Goal: Information Seeking & Learning: Learn about a topic

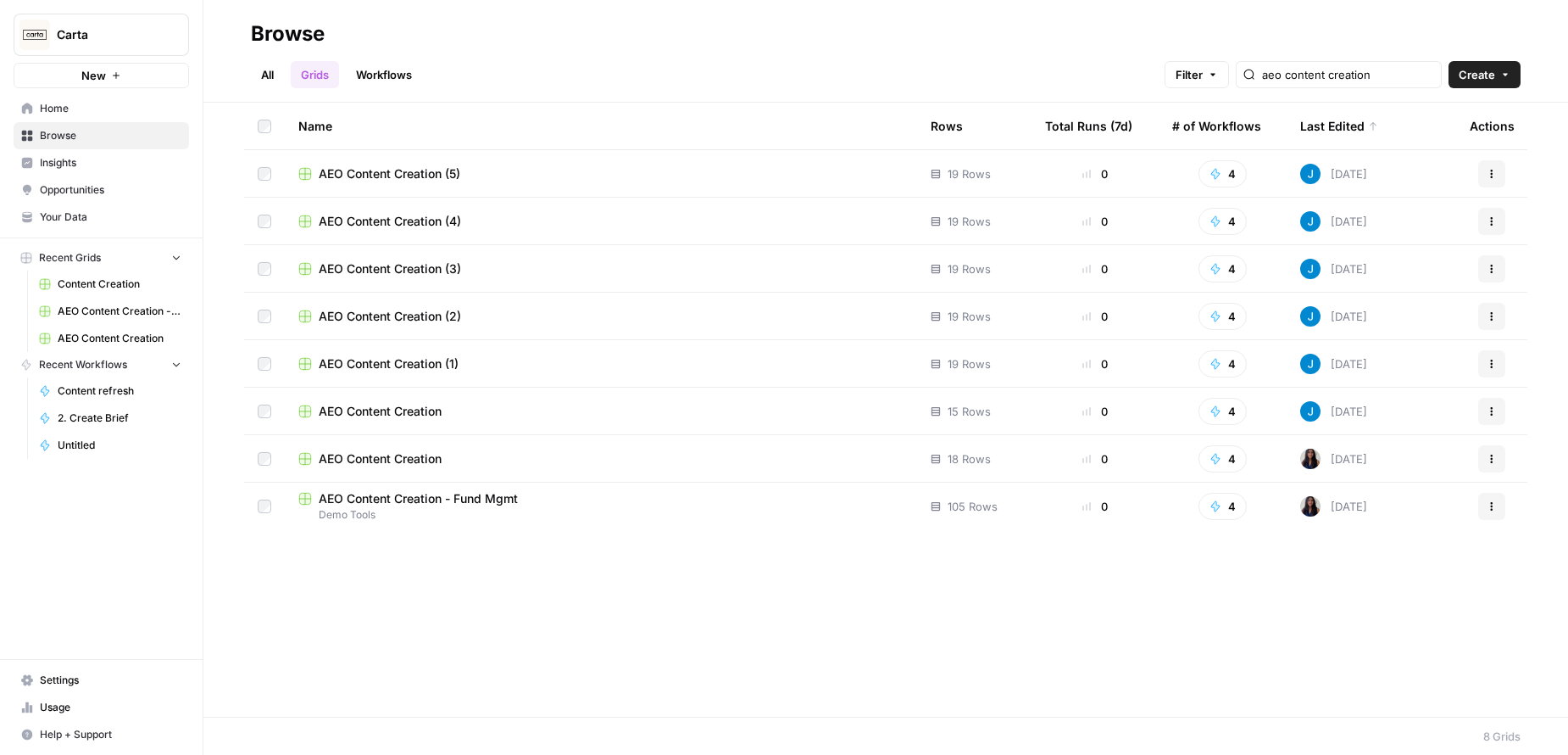
click at [48, 140] on span "Browse" at bounding box center [110, 136] width 141 height 16
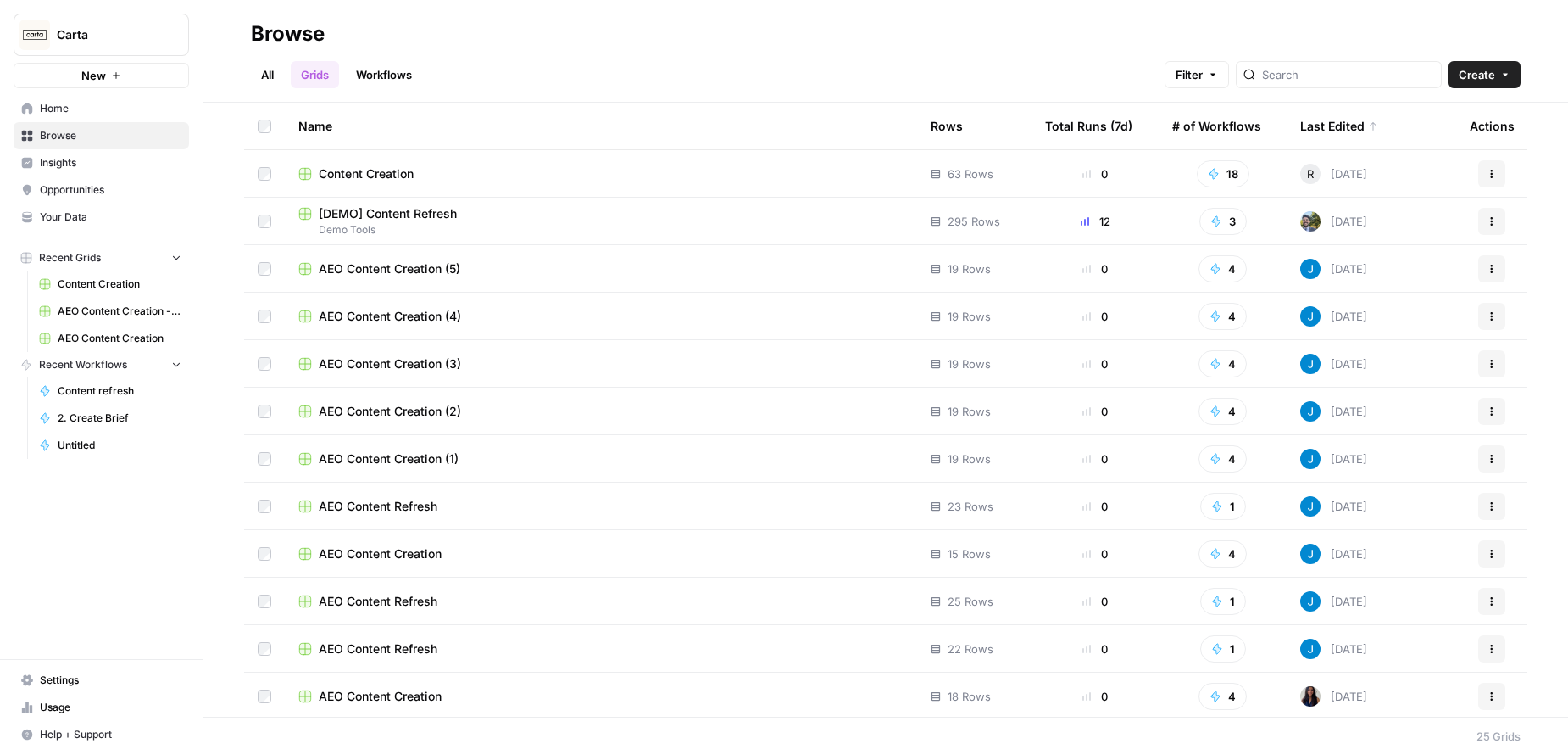
click at [432, 224] on span "Demo Tools" at bounding box center [601, 230] width 605 height 16
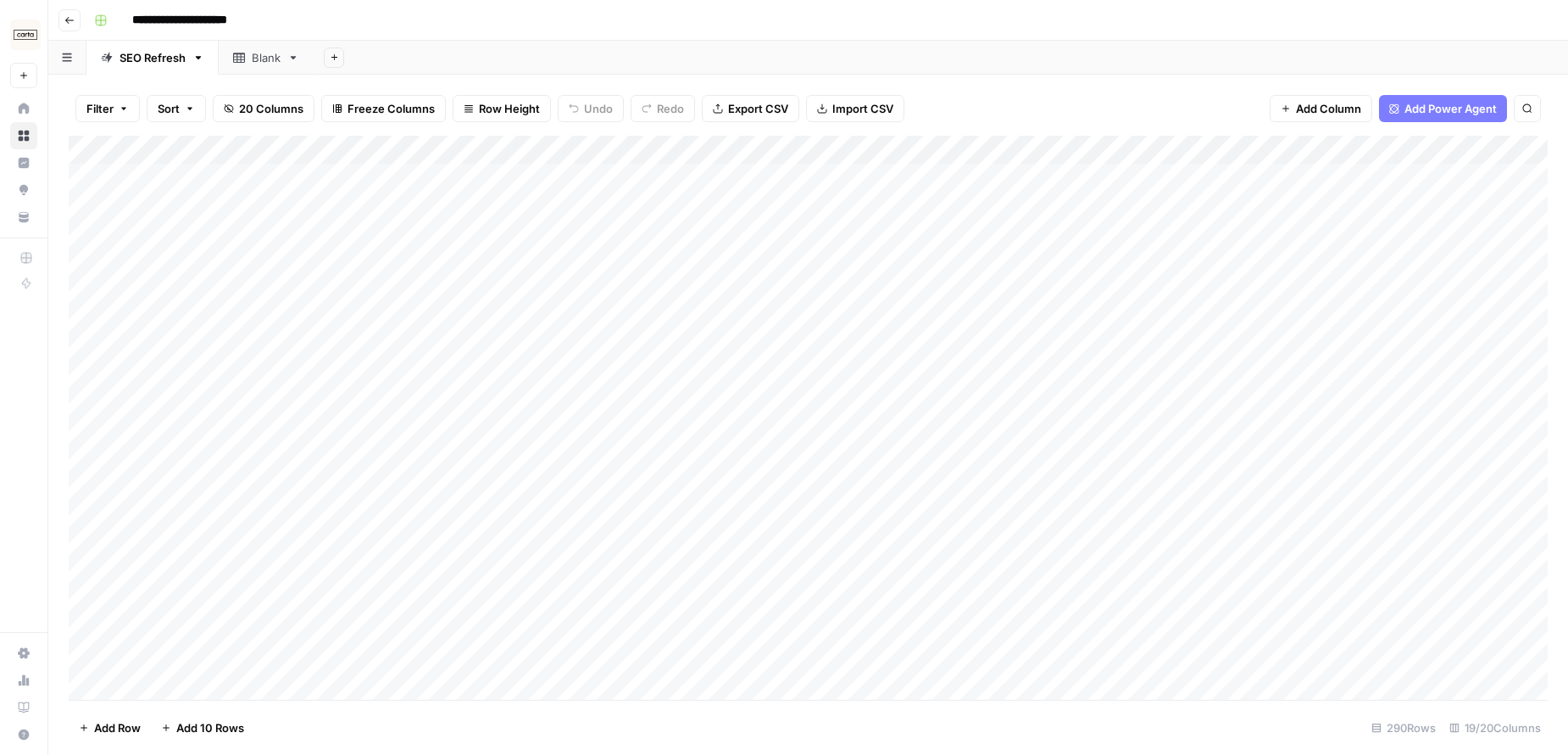
click at [70, 16] on icon "button" at bounding box center [69, 21] width 10 height 10
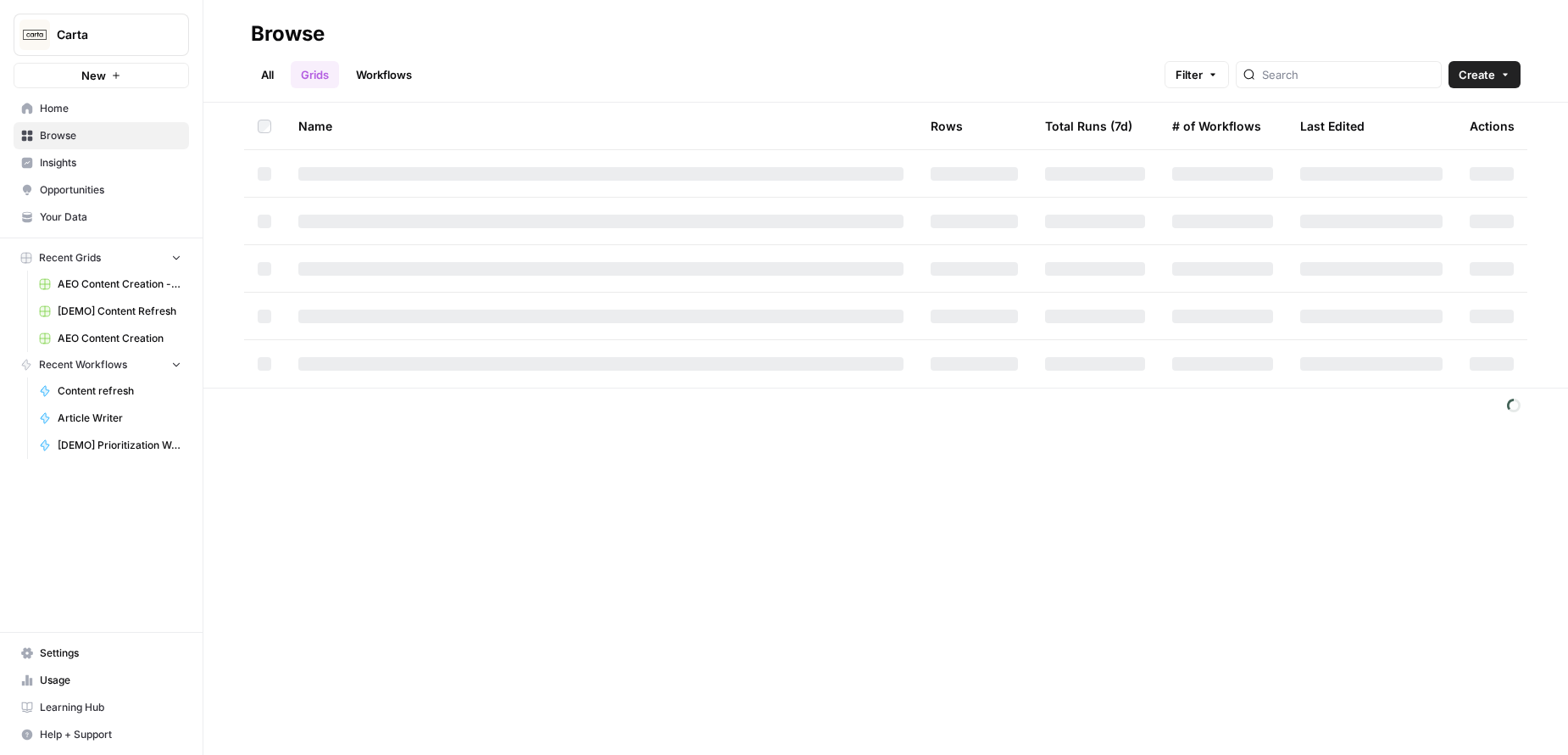
click at [112, 134] on span "Browse" at bounding box center [110, 136] width 141 height 16
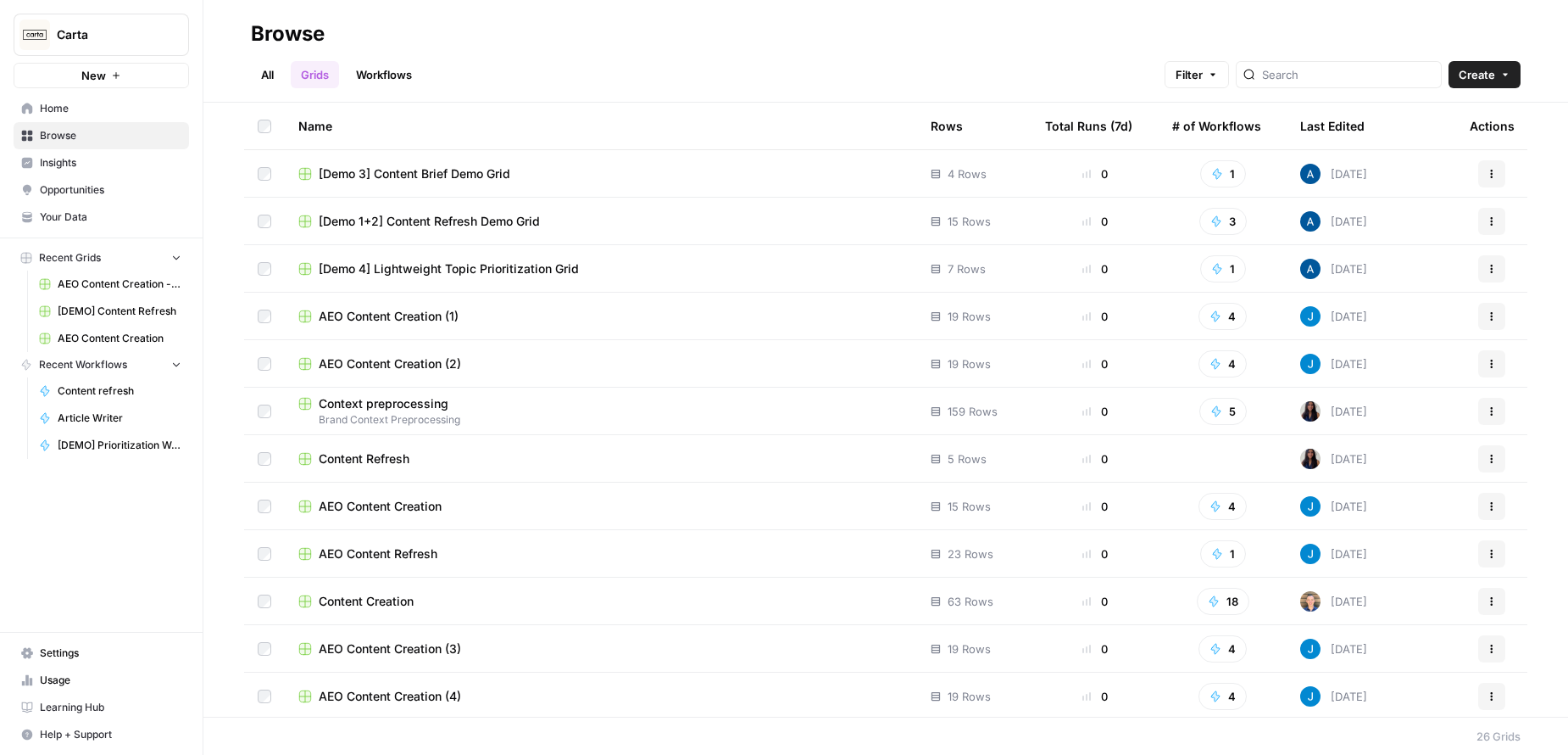
click at [73, 169] on span "Insights" at bounding box center [110, 163] width 141 height 16
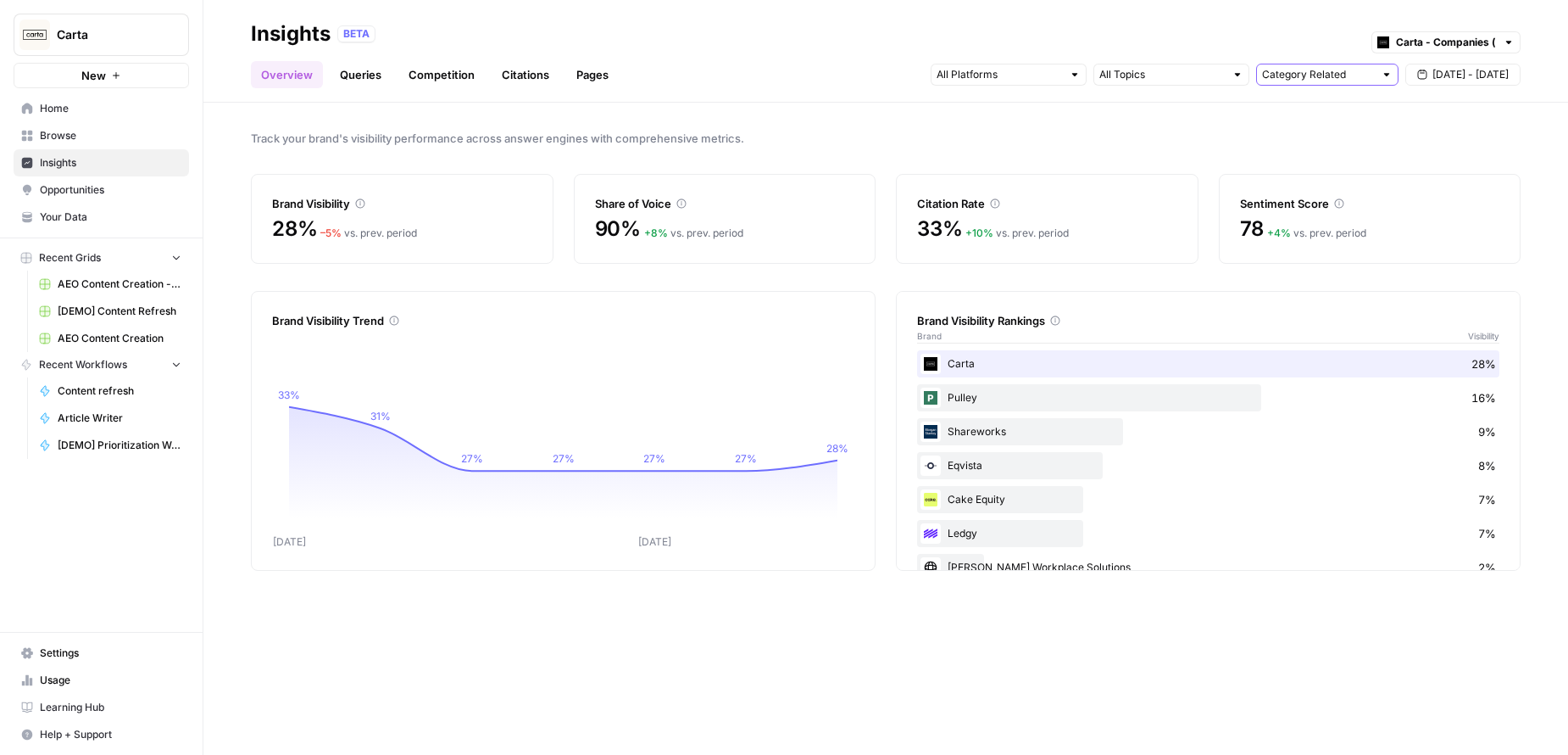
click at [1308, 75] on input "text" at bounding box center [1317, 75] width 112 height 17
type input "Category Related"
click at [1143, 86] on div "Category Related [DATE] - [DATE]" at bounding box center [1225, 74] width 590 height 27
click at [1152, 76] on input "text" at bounding box center [1162, 75] width 126 height 17
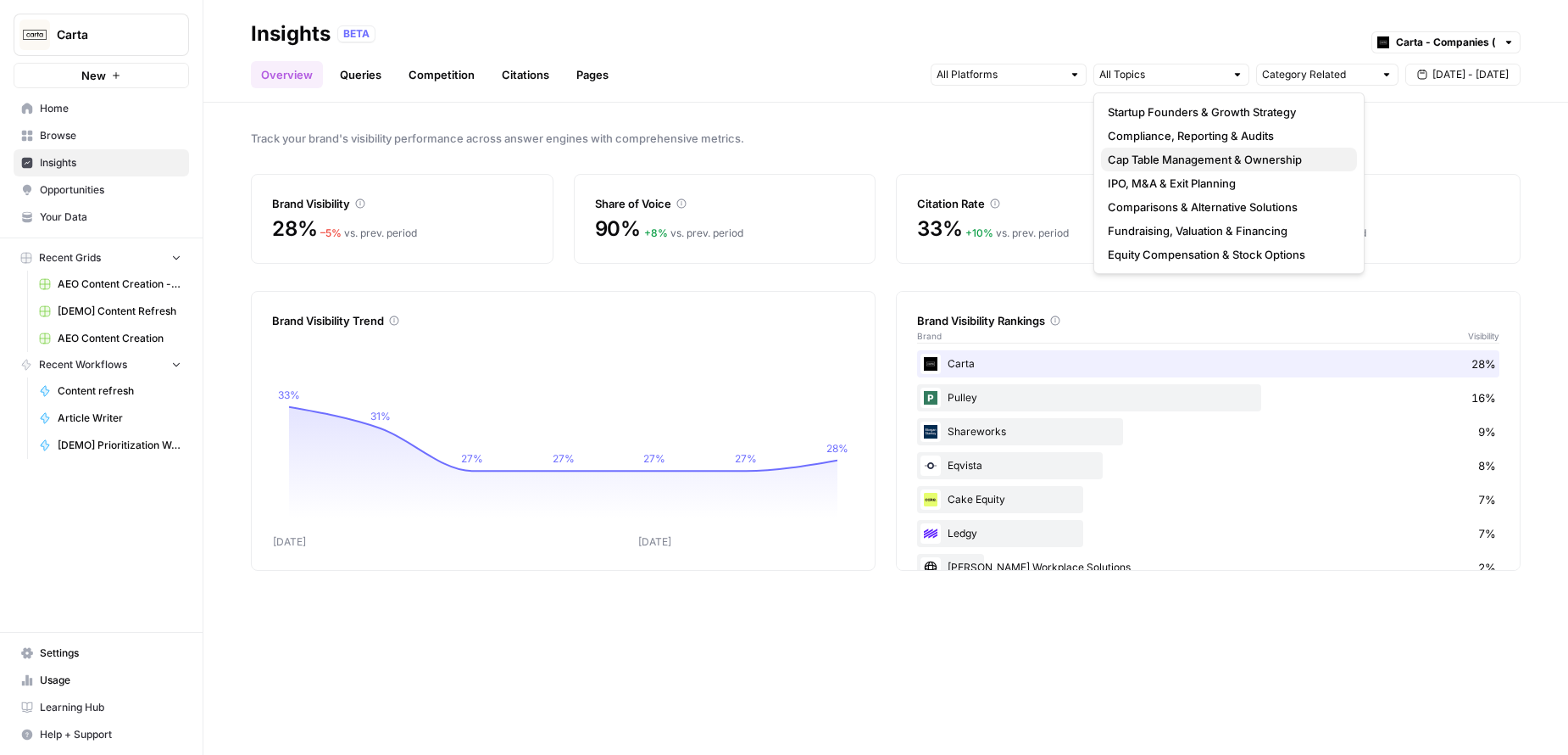
click at [1165, 161] on span "Cap Table Management & Ownership" at bounding box center [1225, 160] width 236 height 17
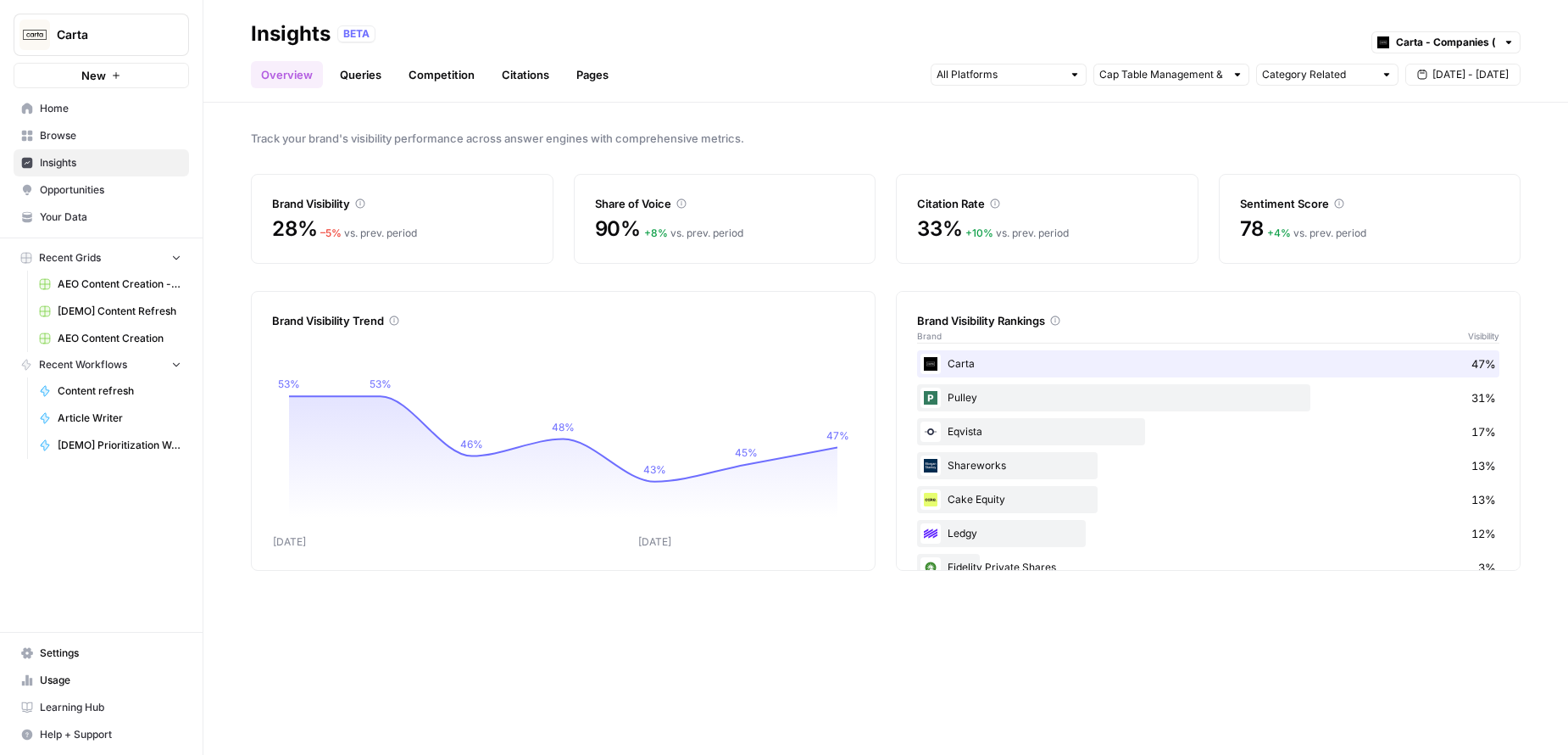
click at [344, 79] on link "Queries" at bounding box center [360, 74] width 62 height 27
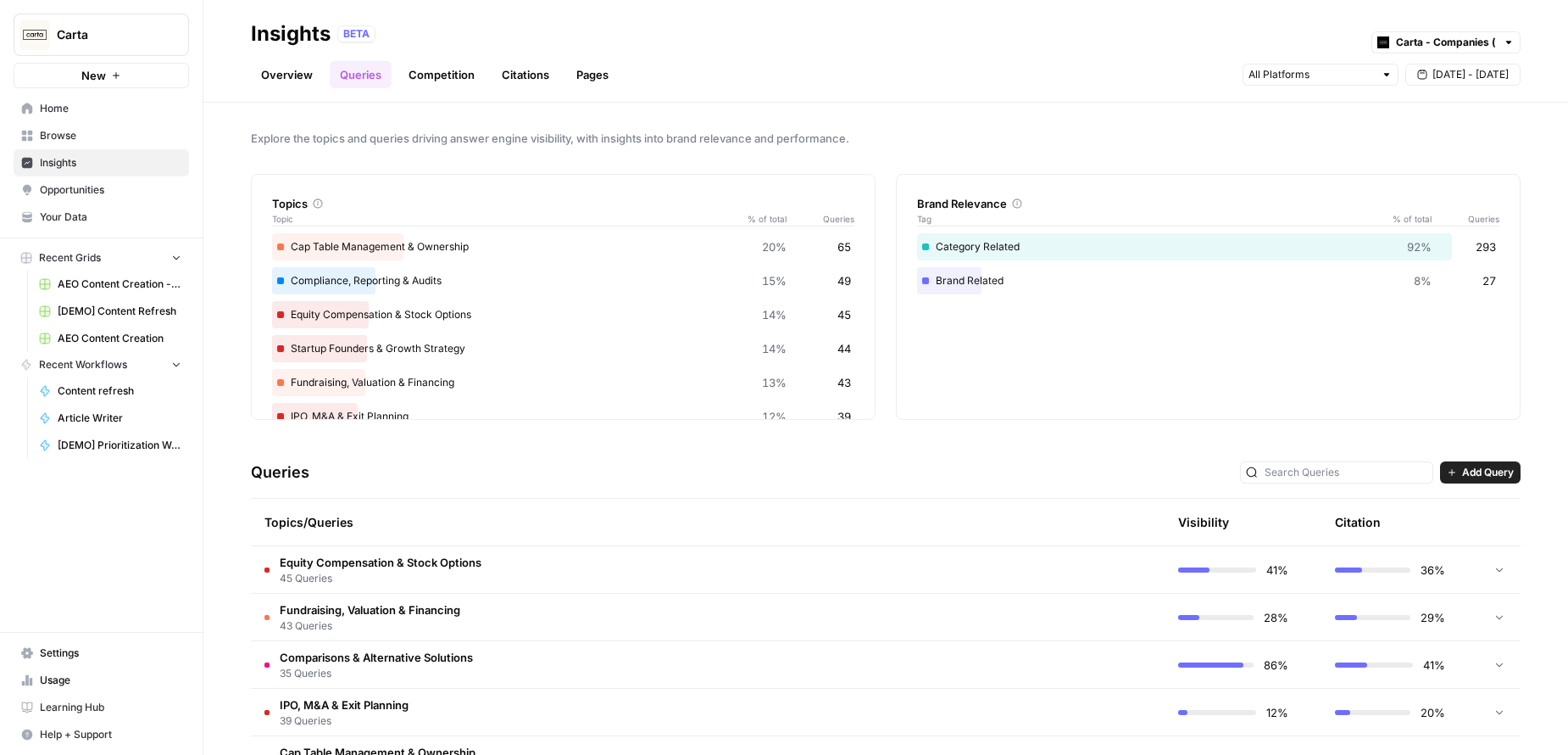
scroll to position [151, 0]
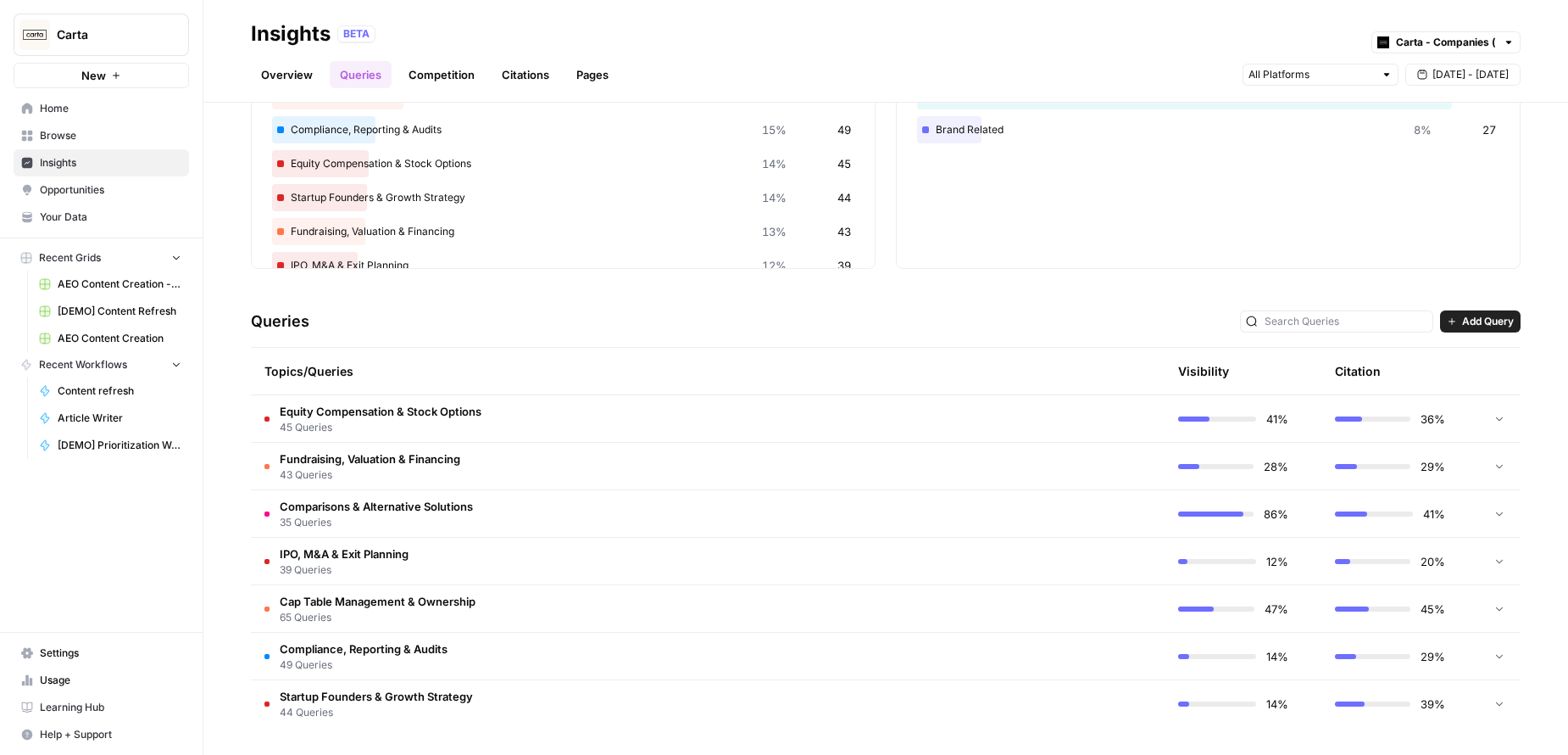
click at [384, 610] on span "65 Queries" at bounding box center [378, 618] width 196 height 16
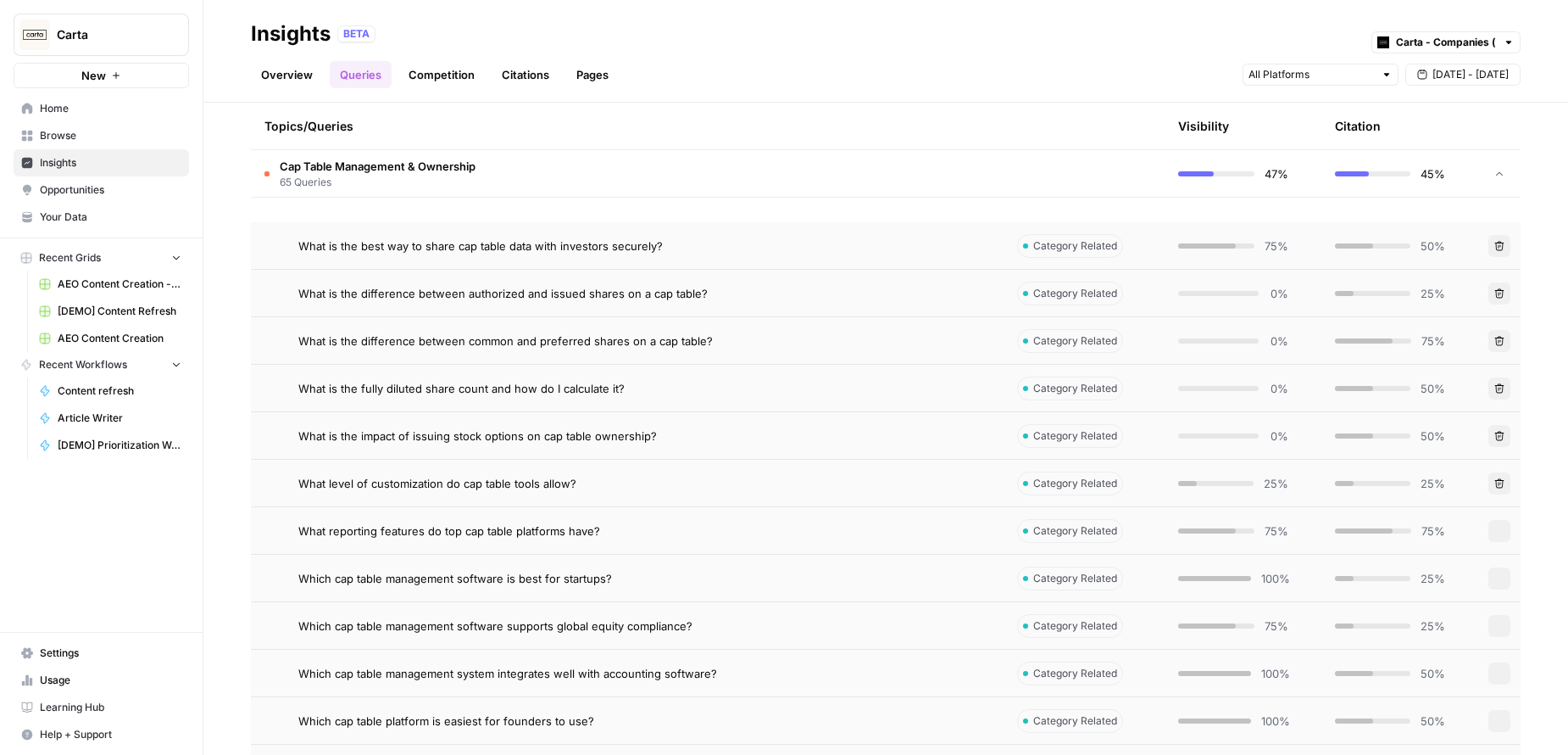
scroll to position [3238, 0]
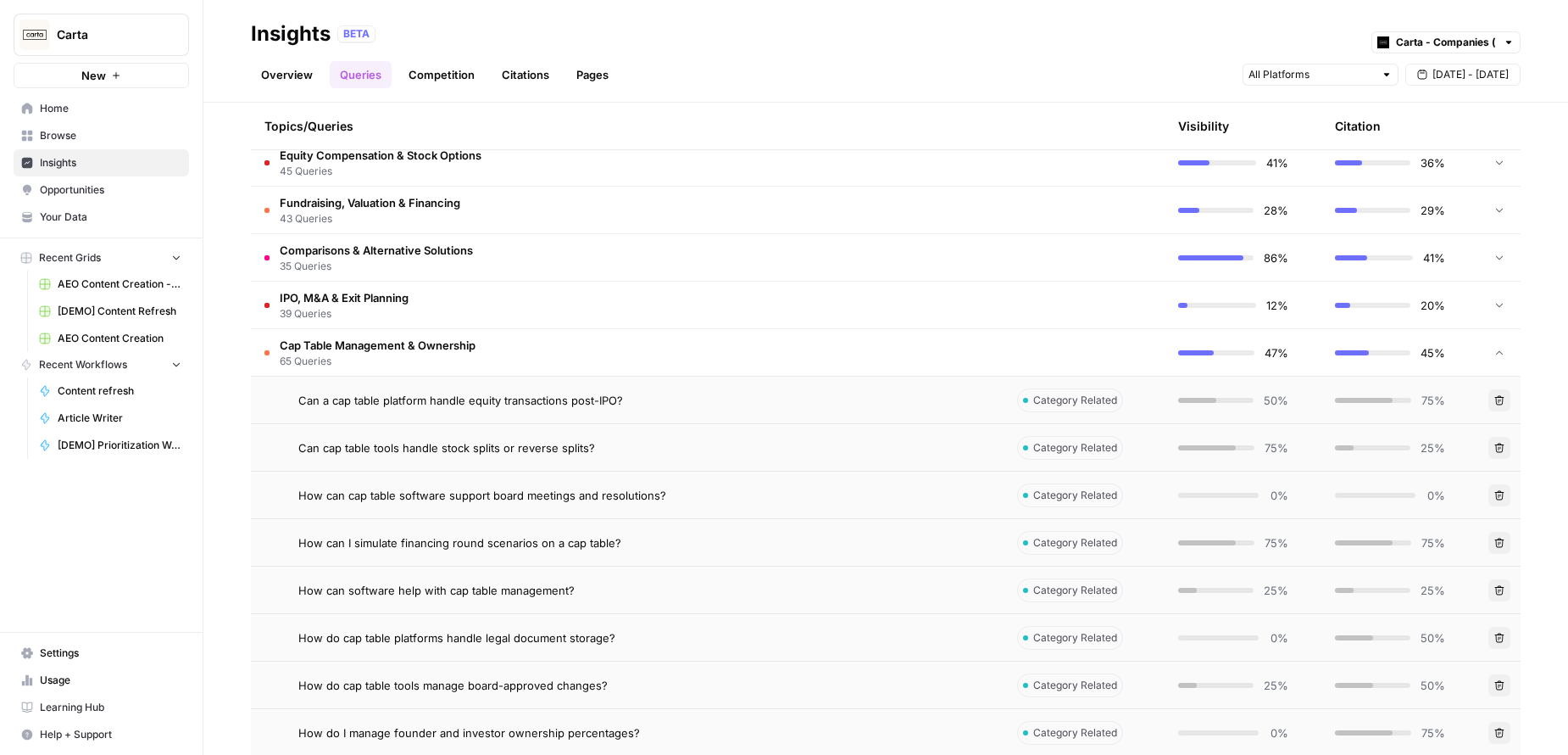
click at [366, 341] on span "Cap Table Management & Ownership" at bounding box center [378, 345] width 196 height 17
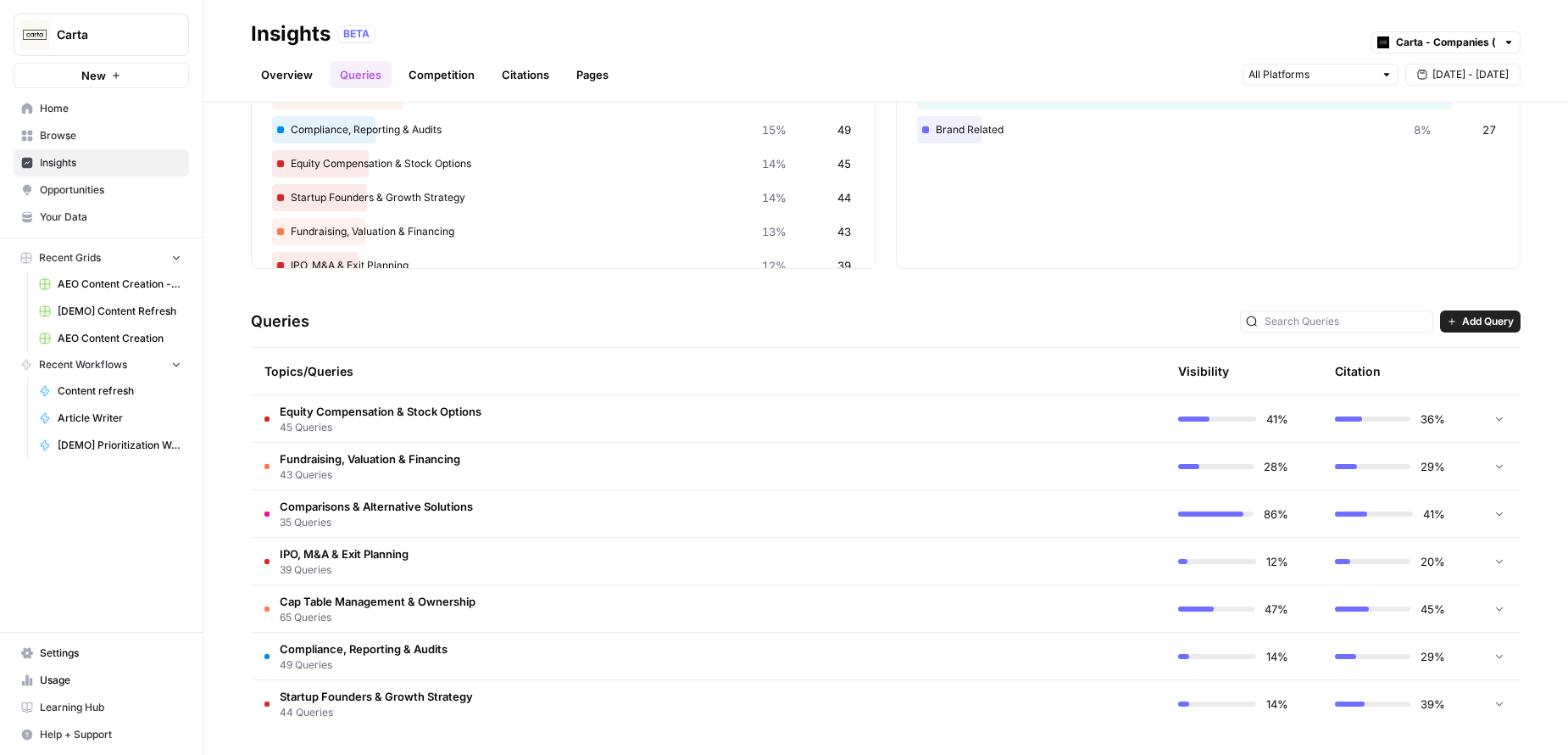
drag, startPoint x: 1123, startPoint y: 7, endPoint x: 1139, endPoint y: 4, distance: 16.3
click at [1123, 7] on header "Insights BETA Carta - Companies (cap table) Overview Queries Competition Citati…" at bounding box center [885, 51] width 1364 height 102
